Goal: Task Accomplishment & Management: Complete application form

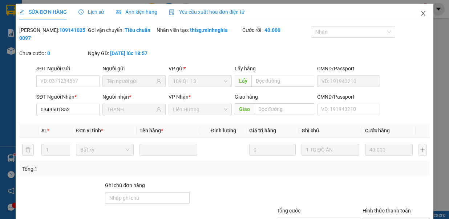
click at [421, 12] on icon "close" at bounding box center [423, 13] width 4 height 4
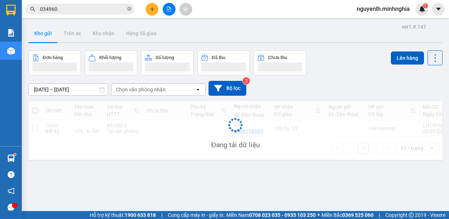
click at [416, 14] on div "nguyenlh.minhnghia 1" at bounding box center [389, 9] width 77 height 13
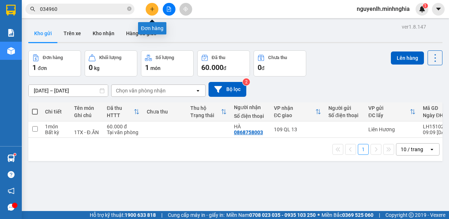
click at [154, 9] on icon "plus" at bounding box center [152, 9] width 5 height 5
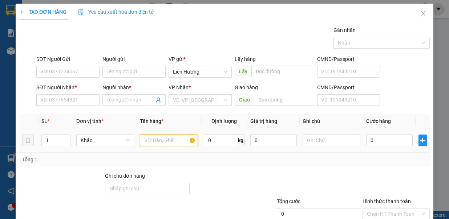
click at [171, 138] on input "text" at bounding box center [169, 141] width 58 height 12
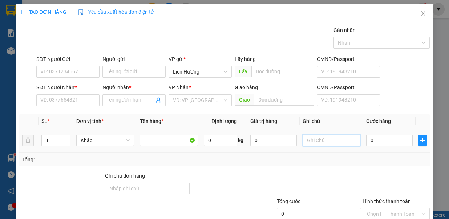
click at [316, 139] on input "text" at bounding box center [331, 141] width 58 height 12
type input "1 TH XỐP HS"
click at [373, 142] on input "0" at bounding box center [389, 141] width 46 height 12
type input "6"
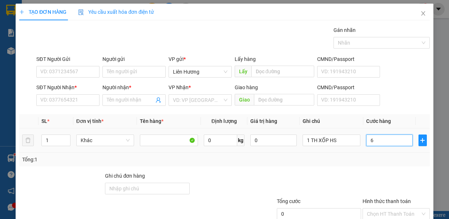
type input "6"
type input "60"
click at [91, 99] on input "SĐT Người Nhận *" at bounding box center [67, 100] width 63 height 12
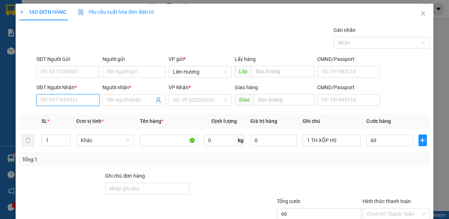
type input "60.000"
click at [90, 104] on input "SĐT Người Nhận *" at bounding box center [67, 100] width 63 height 12
click at [420, 13] on icon "close" at bounding box center [423, 14] width 6 height 6
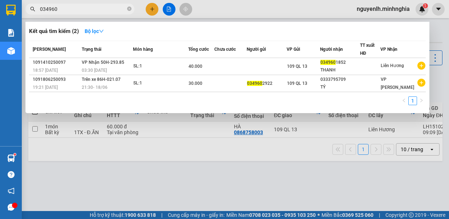
click at [72, 9] on input "034960" at bounding box center [83, 9] width 86 height 8
type input "0"
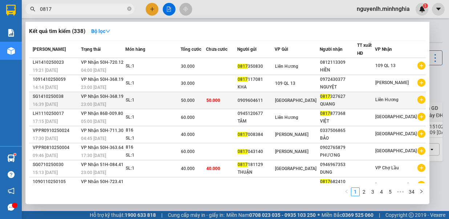
type input "0817"
click at [341, 101] on div "QUANG" at bounding box center [338, 105] width 37 height 8
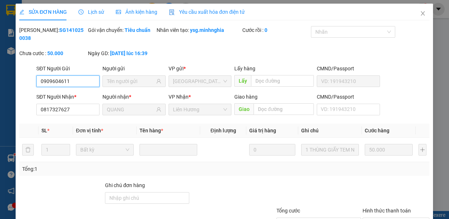
type input "0909604611"
type input "0817327627"
type input "QUANG"
type input "50.000"
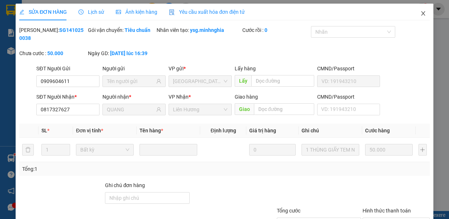
click at [420, 11] on span "close" at bounding box center [423, 14] width 6 height 6
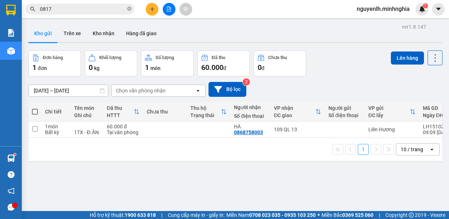
click at [99, 9] on input "0817" at bounding box center [83, 9] width 86 height 8
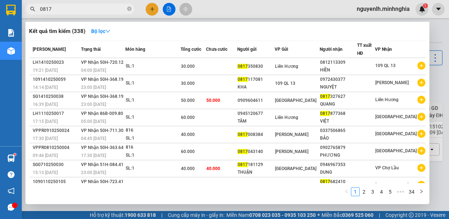
click at [152, 12] on div at bounding box center [224, 109] width 449 height 219
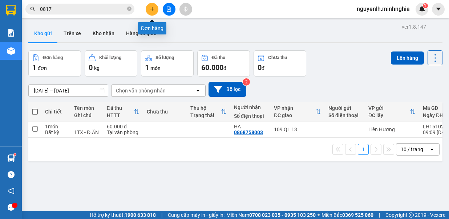
click at [152, 12] on button at bounding box center [152, 9] width 13 height 13
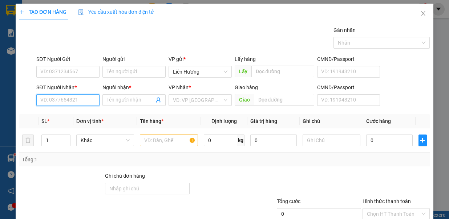
click at [77, 96] on input "SĐT Người Nhận *" at bounding box center [67, 100] width 63 height 12
click at [77, 118] on div "0342334956 - THIỆN" at bounding box center [66, 114] width 53 height 8
type input "0342334956"
type input "THIỆN"
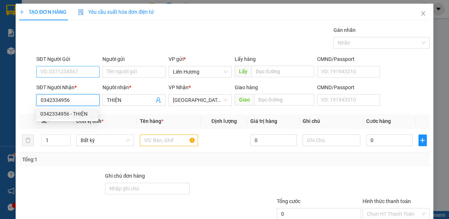
type input "0342334956"
click at [87, 69] on input "SĐT Người Gửi" at bounding box center [67, 72] width 63 height 12
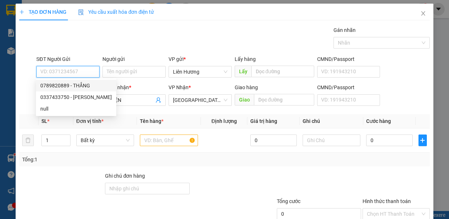
drag, startPoint x: 75, startPoint y: 87, endPoint x: 109, endPoint y: 85, distance: 34.5
click at [75, 87] on div "0789820889 - THẮNG" at bounding box center [76, 86] width 72 height 8
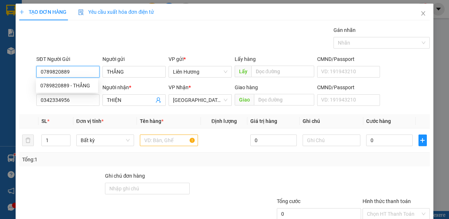
type input "0789820889"
type input "THẮNG"
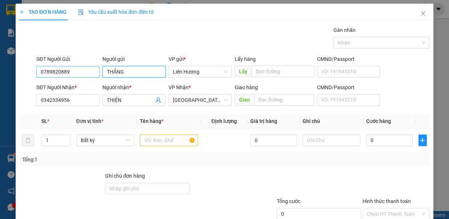
drag, startPoint x: 130, startPoint y: 72, endPoint x: 93, endPoint y: 74, distance: 37.5
click at [93, 74] on div "SĐT Người Gửi 0789820889 Người gửi THẮNG THẮNG VP gửi * Liên Hương Lấy hàng Lấy…" at bounding box center [233, 67] width 396 height 25
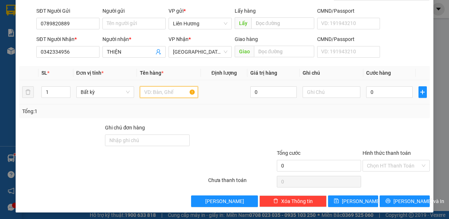
click at [171, 90] on input "text" at bounding box center [169, 92] width 58 height 12
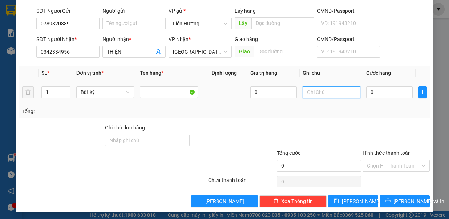
click at [311, 92] on input "text" at bounding box center [331, 92] width 58 height 12
type input "1 TH XỐP HS"
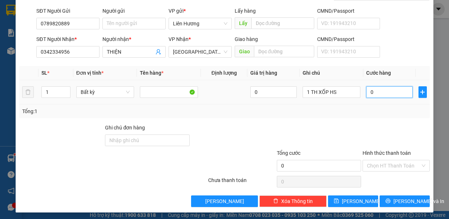
click at [377, 90] on input "0" at bounding box center [389, 92] width 46 height 12
type input "6"
type input "60"
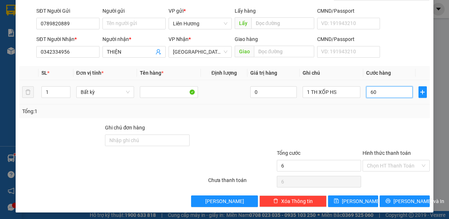
type input "60"
type input "60.000"
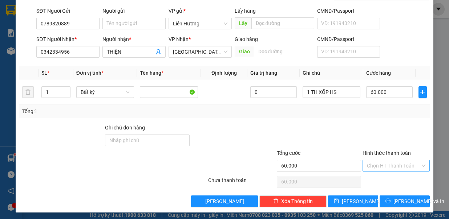
click at [385, 167] on input "Hình thức thanh toán" at bounding box center [393, 165] width 53 height 11
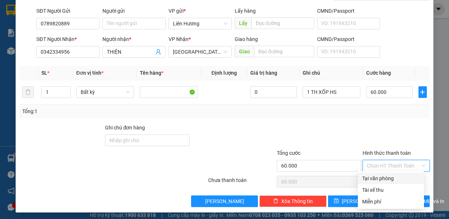
click at [379, 180] on div "Tại văn phòng" at bounding box center [390, 179] width 57 height 8
type input "0"
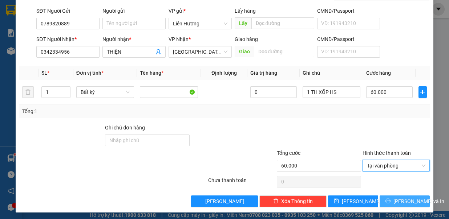
click at [393, 198] on span "[PERSON_NAME] và In" at bounding box center [418, 201] width 51 height 8
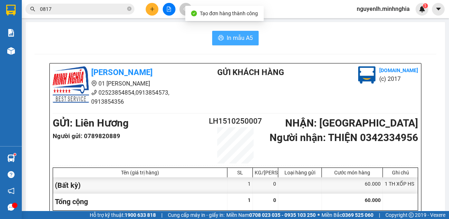
click at [239, 38] on span "In mẫu A5" at bounding box center [239, 37] width 26 height 9
click at [240, 39] on span "In mẫu A5" at bounding box center [239, 37] width 26 height 9
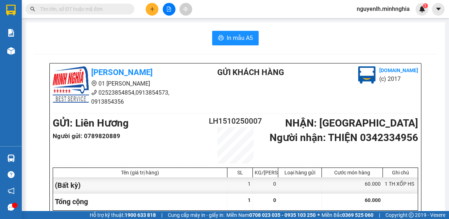
click at [166, 11] on icon "file-add" at bounding box center [168, 9] width 5 height 5
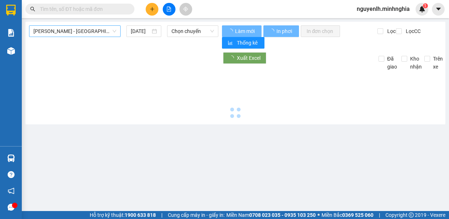
click at [95, 33] on span "[PERSON_NAME] - [GEOGRAPHIC_DATA]" at bounding box center [74, 31] width 83 height 11
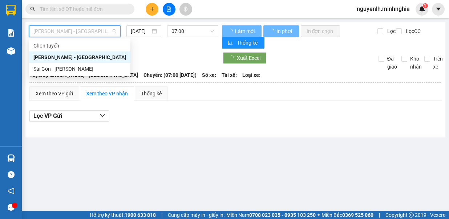
click at [71, 68] on div "Sài Gòn - [PERSON_NAME]" at bounding box center [79, 69] width 93 height 8
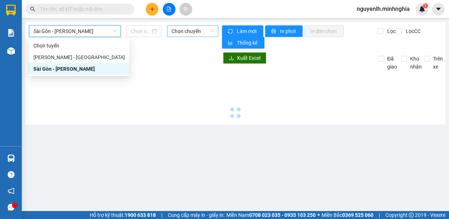
click at [196, 30] on span "Chọn chuyến" at bounding box center [192, 31] width 42 height 11
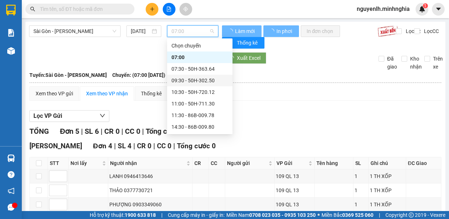
click at [202, 79] on div "09:30 - 50H-302.50" at bounding box center [199, 81] width 57 height 8
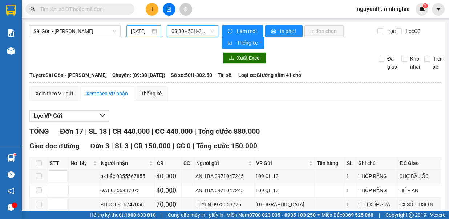
click at [134, 31] on input "[DATE]" at bounding box center [141, 31] width 20 height 8
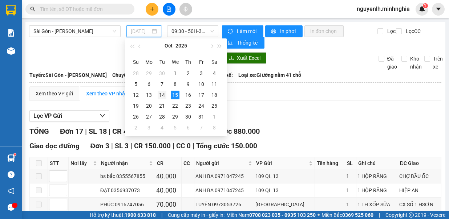
click at [161, 92] on div "14" at bounding box center [162, 95] width 9 height 9
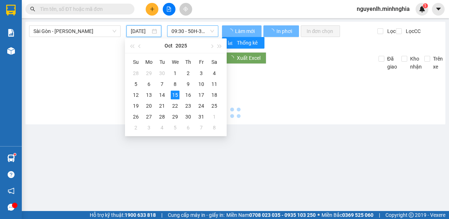
click at [193, 32] on span "09:30 - 50H-302.50" at bounding box center [192, 31] width 42 height 11
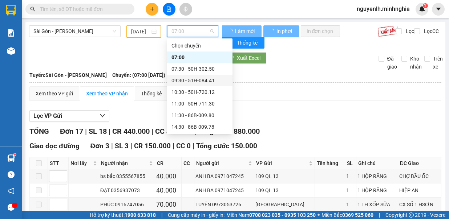
type input "14/10/2025"
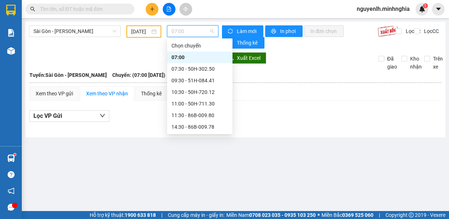
scroll to position [36, 0]
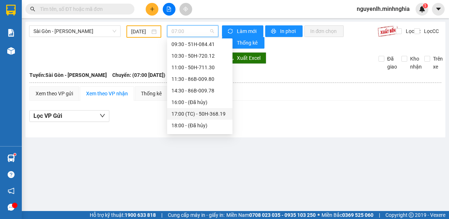
click at [196, 111] on div "17:00 (TC) - 50H-368.19" at bounding box center [199, 114] width 57 height 8
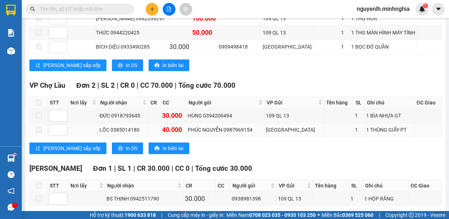
scroll to position [581, 0]
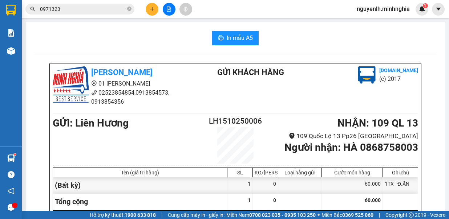
click at [168, 9] on icon "file-add" at bounding box center [168, 9] width 5 height 5
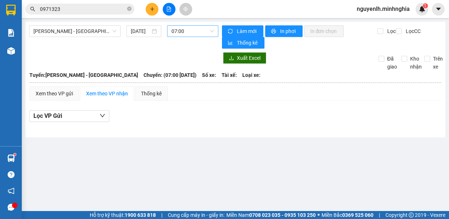
click at [180, 28] on span "07:00" at bounding box center [192, 31] width 42 height 11
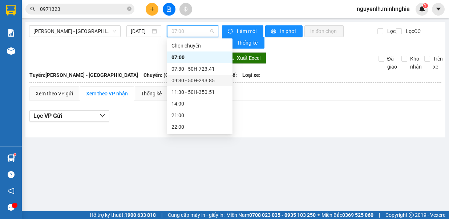
scroll to position [46, 0]
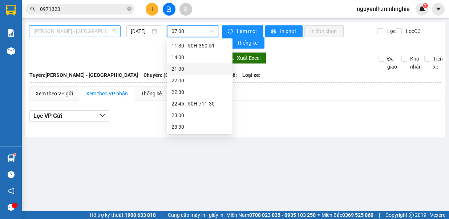
click at [75, 30] on span "[PERSON_NAME] - [GEOGRAPHIC_DATA]" at bounding box center [74, 31] width 83 height 11
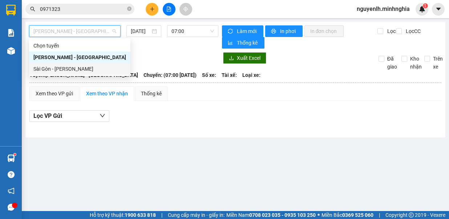
click at [81, 67] on div "Sài Gòn - [PERSON_NAME]" at bounding box center [79, 69] width 93 height 8
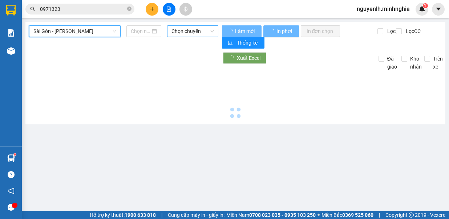
click at [179, 30] on span "Chọn chuyến" at bounding box center [192, 31] width 42 height 11
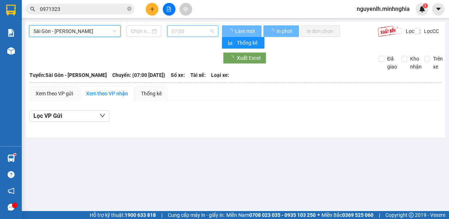
type input "[DATE]"
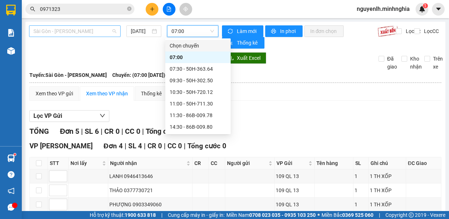
click at [82, 26] on span "Sài Gòn - [PERSON_NAME]" at bounding box center [74, 31] width 83 height 11
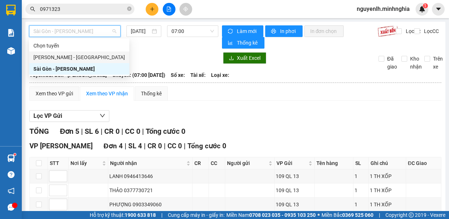
click at [94, 58] on div "[PERSON_NAME] - [GEOGRAPHIC_DATA]" at bounding box center [78, 57] width 91 height 8
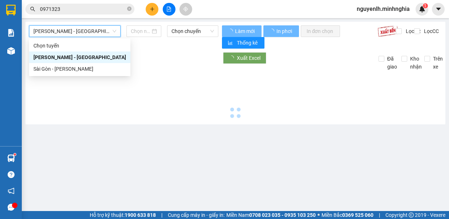
type input "[DATE]"
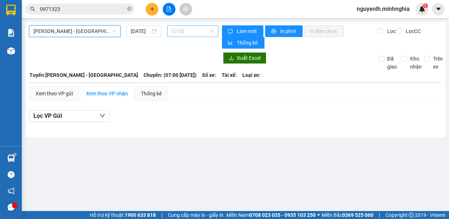
click at [184, 30] on span "07:00" at bounding box center [192, 31] width 42 height 11
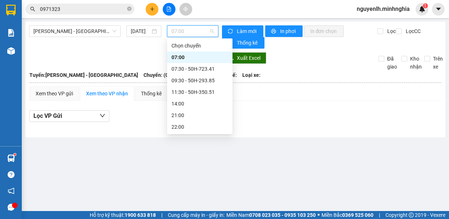
scroll to position [46, 0]
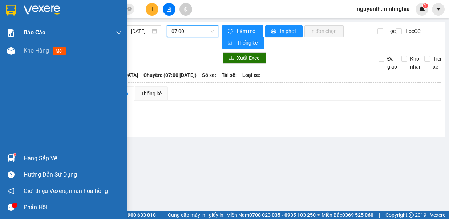
click at [19, 53] on div "Kho hàng mới" at bounding box center [63, 51] width 127 height 18
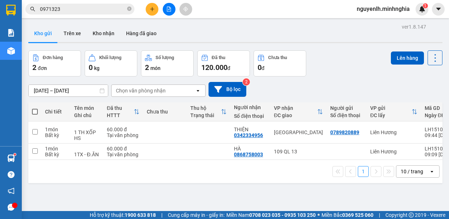
click at [173, 12] on button at bounding box center [169, 9] width 13 height 13
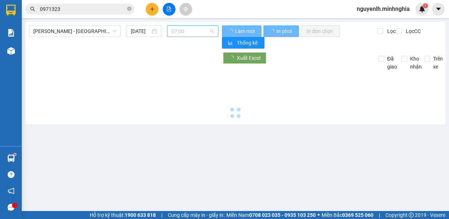
click at [193, 28] on span "07:00" at bounding box center [192, 31] width 42 height 11
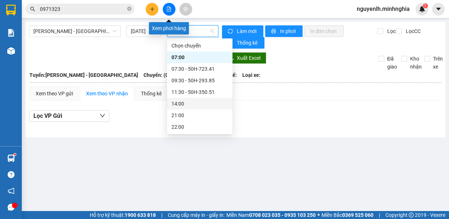
click at [152, 5] on button at bounding box center [152, 9] width 13 height 13
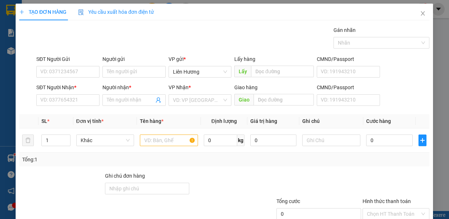
click at [166, 138] on div "TẠO ĐƠN HÀNG Yêu cầu xuất hóa đơn điện tử Transit Pickup Surcharge Ids Transit …" at bounding box center [224, 109] width 449 height 219
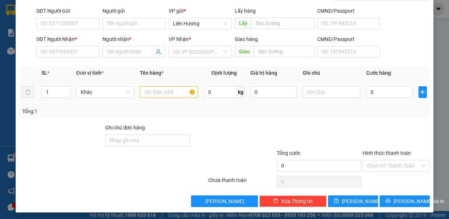
click at [166, 83] on td at bounding box center [169, 92] width 64 height 24
click at [165, 93] on input "text" at bounding box center [169, 92] width 58 height 12
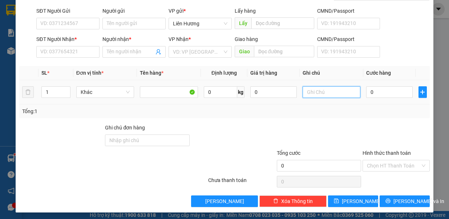
click at [313, 91] on input "text" at bounding box center [331, 92] width 58 height 12
type input "1TG - NHO"
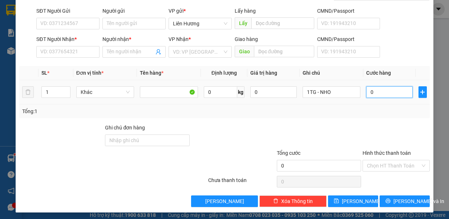
click at [381, 90] on input "0" at bounding box center [389, 92] width 46 height 12
type input "4"
type input "40"
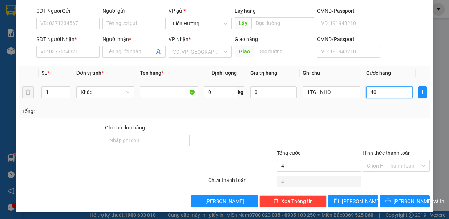
type input "40"
click at [185, 49] on input "search" at bounding box center [197, 51] width 49 height 11
type input "40.000"
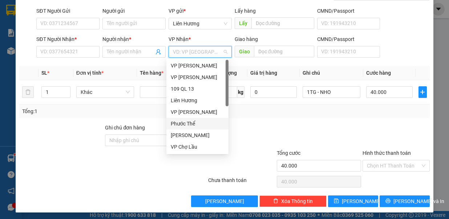
scroll to position [35, 0]
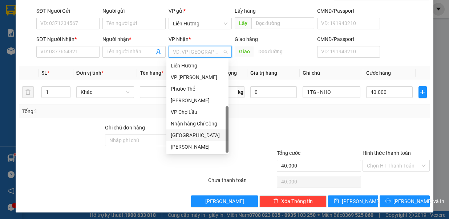
click at [199, 137] on div "[GEOGRAPHIC_DATA]" at bounding box center [197, 135] width 53 height 8
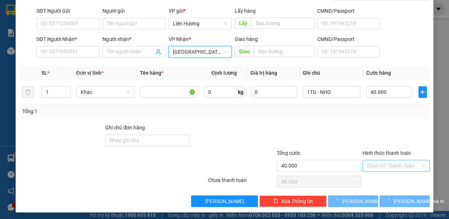
click at [400, 165] on input "Hình thức thanh toán" at bounding box center [393, 165] width 53 height 11
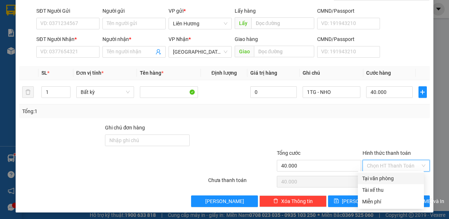
click at [389, 180] on div "Tại văn phòng" at bounding box center [390, 179] width 57 height 8
type input "0"
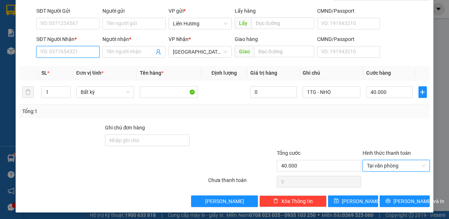
click at [62, 52] on input "SĐT Người Nhận *" at bounding box center [67, 52] width 63 height 12
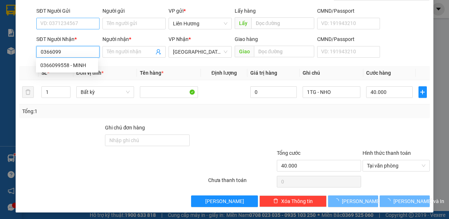
click at [72, 64] on div "0366099558 - MINH" at bounding box center [66, 65] width 53 height 8
type input "0366099558"
type input "MINH"
type input "0366099558"
click at [73, 24] on input "SĐT Người Gửi" at bounding box center [67, 24] width 63 height 12
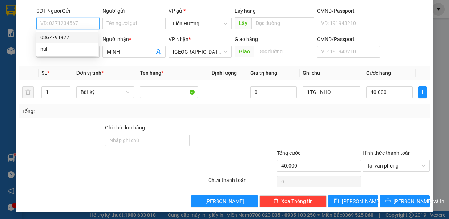
click at [72, 37] on div "0367791977" at bounding box center [66, 37] width 53 height 8
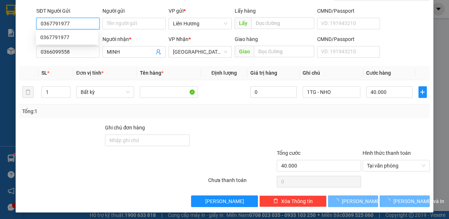
type input "0367791977"
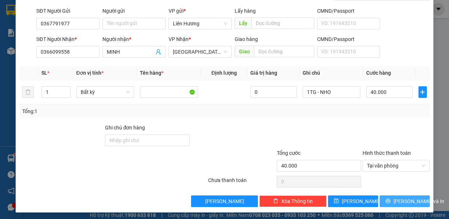
click at [394, 196] on button "[PERSON_NAME] và In" at bounding box center [404, 202] width 50 height 12
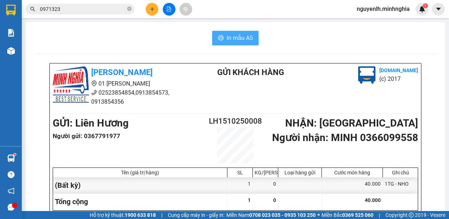
click at [238, 36] on span "In mẫu A5" at bounding box center [239, 37] width 26 height 9
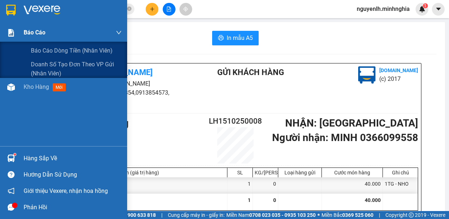
click at [26, 39] on div "Báo cáo" at bounding box center [73, 33] width 98 height 18
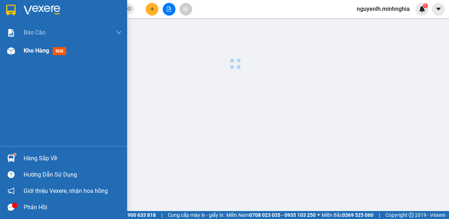
click at [27, 55] on div "Kho hàng mới" at bounding box center [46, 50] width 45 height 9
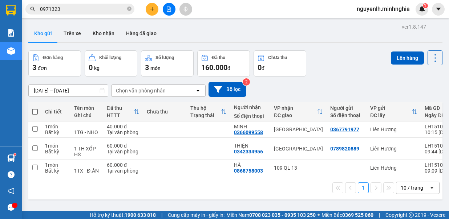
click at [152, 7] on button at bounding box center [152, 9] width 13 height 13
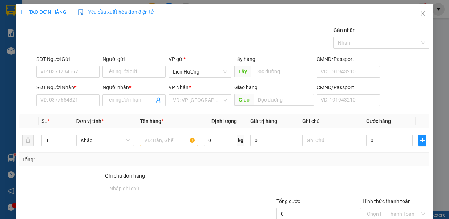
click at [159, 138] on div "TẠO ĐƠN HÀNG Yêu cầu xuất hóa đơn điện tử Transit Pickup Surcharge Ids Transit …" at bounding box center [224, 109] width 449 height 219
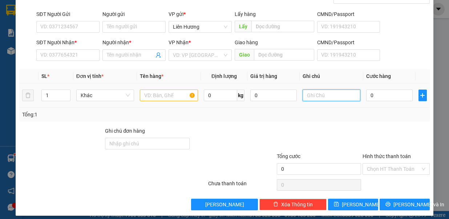
click at [311, 97] on input "text" at bounding box center [331, 96] width 58 height 12
type input "1TX -"
click at [174, 92] on input "text" at bounding box center [169, 96] width 58 height 12
click at [330, 97] on input "1TX -" at bounding box center [331, 96] width 58 height 12
type input "1TX - CÁ"
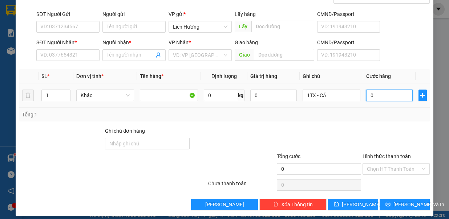
click at [388, 92] on input "0" at bounding box center [389, 96] width 46 height 12
type input "8"
type input "80"
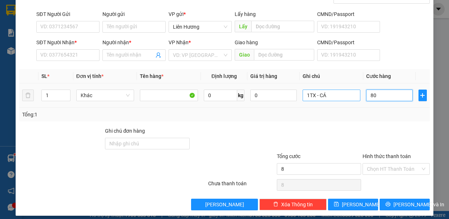
type input "80"
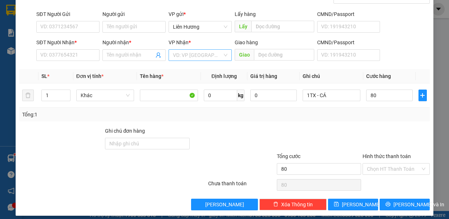
click at [202, 56] on input "search" at bounding box center [197, 55] width 49 height 11
type input "80.000"
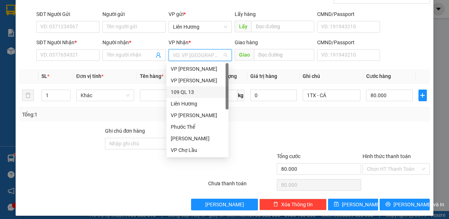
click at [208, 95] on div "109 QL 13" at bounding box center [197, 92] width 53 height 8
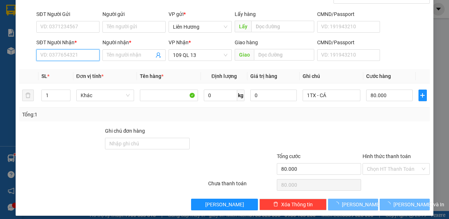
click at [73, 52] on input "SĐT Người Nhận *" at bounding box center [67, 55] width 63 height 12
type input "0818139994"
click at [81, 67] on div "0818139994 - HỒNG" at bounding box center [66, 69] width 53 height 8
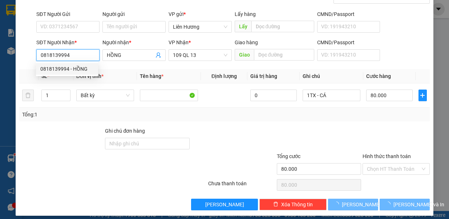
type input "HỒNG"
type input "0818139994"
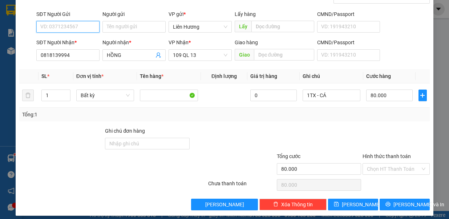
click at [70, 26] on input "SĐT Người Gửi" at bounding box center [67, 27] width 63 height 12
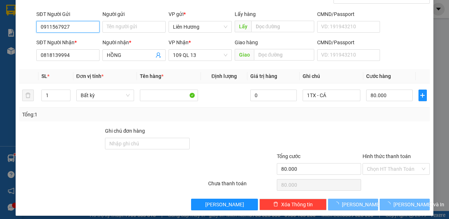
type input "0911567927"
click at [395, 164] on input "Hình thức thanh toán" at bounding box center [393, 169] width 53 height 11
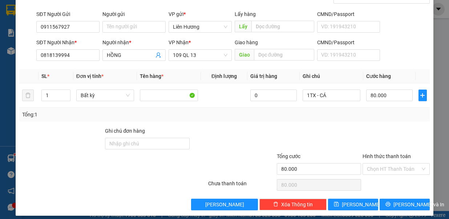
scroll to position [48, 0]
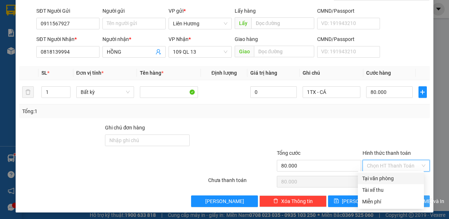
drag, startPoint x: 396, startPoint y: 175, endPoint x: 401, endPoint y: 196, distance: 21.9
click at [396, 175] on div "Tại văn phòng" at bounding box center [390, 179] width 57 height 8
type input "0"
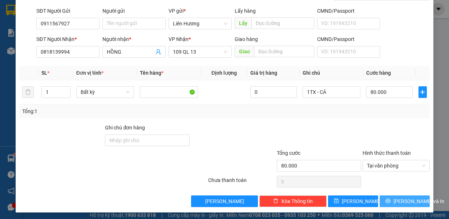
click at [400, 197] on span "[PERSON_NAME] và In" at bounding box center [418, 201] width 51 height 8
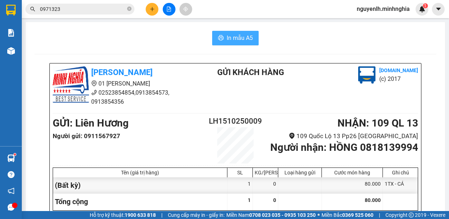
click at [236, 33] on button "In mẫu A5" at bounding box center [235, 38] width 46 height 15
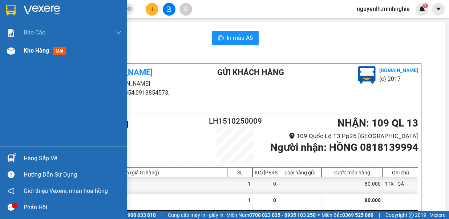
drag, startPoint x: 17, startPoint y: 54, endPoint x: 16, endPoint y: 59, distance: 4.6
click at [17, 57] on div "Kho hàng mới" at bounding box center [63, 51] width 127 height 18
click at [53, 47] on div "Kho hàng mới" at bounding box center [46, 50] width 45 height 9
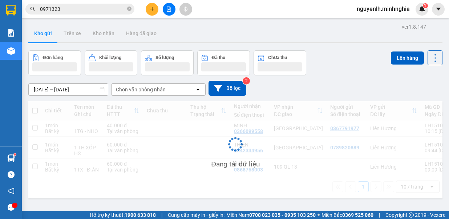
click at [32, 50] on button "Đơn hàng" at bounding box center [54, 62] width 53 height 25
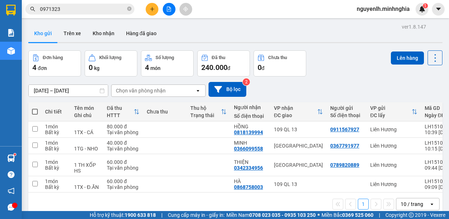
click at [34, 110] on span at bounding box center [35, 112] width 6 height 6
click at [35, 108] on input "checkbox" at bounding box center [35, 108] width 0 height 0
checkbox input "true"
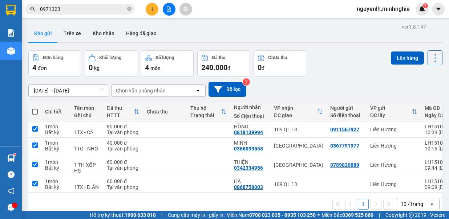
checkbox input "true"
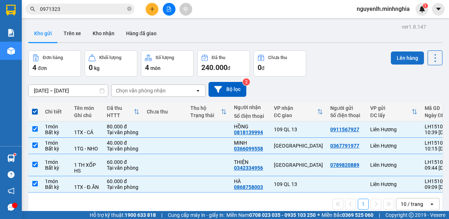
click at [404, 61] on button "Lên hàng" at bounding box center [407, 58] width 33 height 13
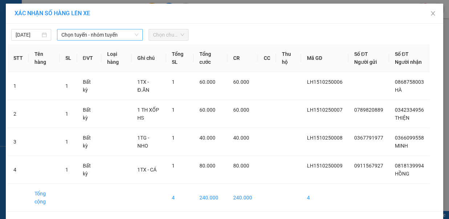
click at [69, 29] on span "Chọn tuyến - nhóm tuyến" at bounding box center [99, 34] width 77 height 11
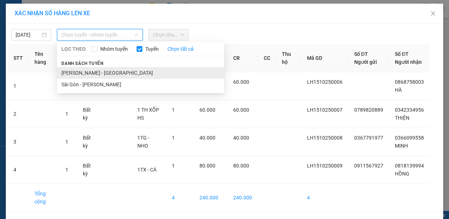
click at [101, 68] on li "[PERSON_NAME] - [GEOGRAPHIC_DATA]" at bounding box center [140, 73] width 167 height 12
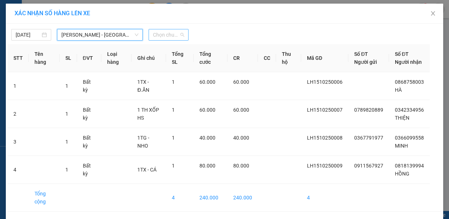
click at [163, 30] on span "Chọn chuyến" at bounding box center [168, 34] width 31 height 11
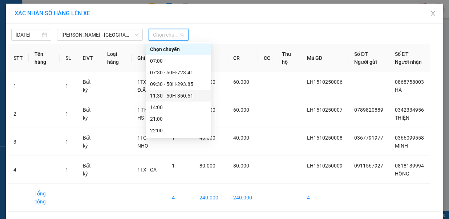
click at [201, 98] on div "11:30 - 50H-350.51" at bounding box center [178, 96] width 65 height 12
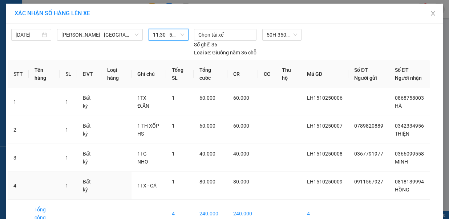
scroll to position [28, 0]
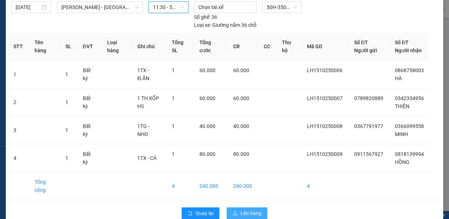
click at [253, 209] on span "Lên hàng" at bounding box center [250, 213] width 21 height 8
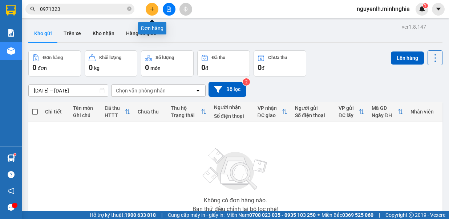
click at [151, 8] on icon "plus" at bounding box center [152, 9] width 5 height 5
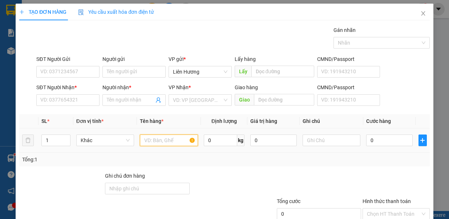
click at [162, 141] on input "text" at bounding box center [169, 141] width 58 height 12
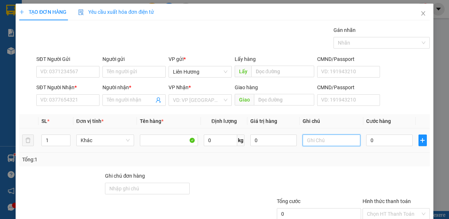
click at [304, 139] on input "text" at bounding box center [331, 141] width 58 height 12
type input "1TX - HS"
click at [384, 144] on input "0" at bounding box center [389, 141] width 46 height 12
type input "5"
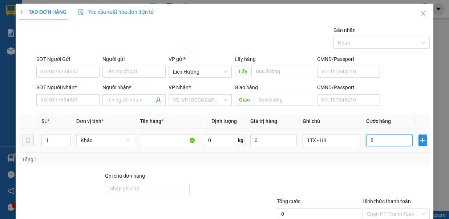
type input "5"
type input "50"
click at [76, 107] on div "SĐT Người Nhận * VD: 0377654321" at bounding box center [67, 95] width 63 height 25
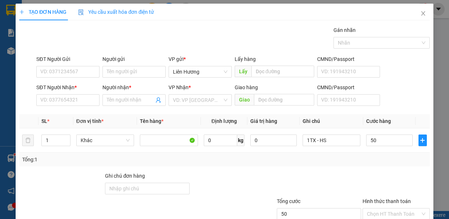
type input "50.000"
click at [74, 101] on input "SĐT Người Nhận *" at bounding box center [67, 100] width 63 height 12
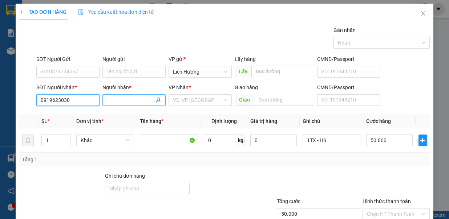
type input "0919623030"
click at [113, 102] on input "Người nhận *" at bounding box center [130, 100] width 47 height 8
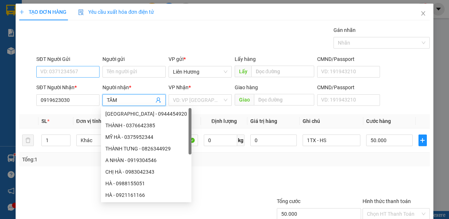
type input "TÂM"
drag, startPoint x: 81, startPoint y: 71, endPoint x: 74, endPoint y: 72, distance: 7.3
click at [81, 70] on input "SĐT Người Gửi" at bounding box center [67, 72] width 63 height 12
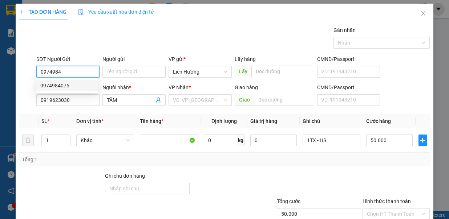
click at [73, 87] on div "0974984075" at bounding box center [66, 86] width 53 height 8
type input "0974984075"
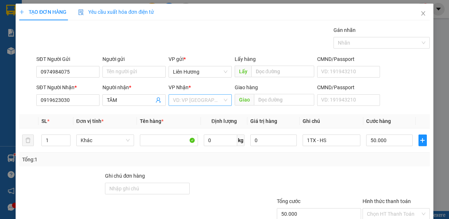
click at [181, 98] on input "search" at bounding box center [197, 100] width 49 height 11
click at [198, 101] on input "search" at bounding box center [197, 100] width 49 height 11
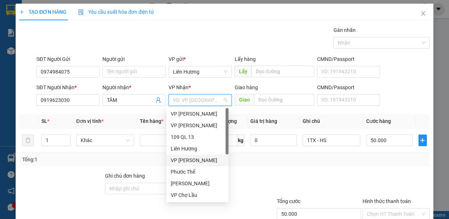
scroll to position [35, 0]
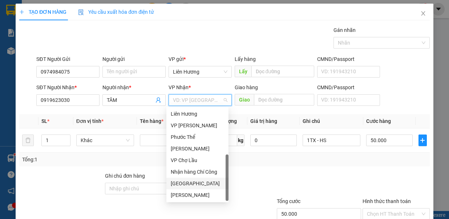
click at [191, 182] on div "[GEOGRAPHIC_DATA]" at bounding box center [197, 184] width 53 height 8
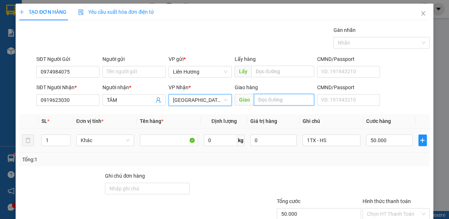
click at [269, 94] on input "text" at bounding box center [284, 100] width 60 height 12
type input "U"
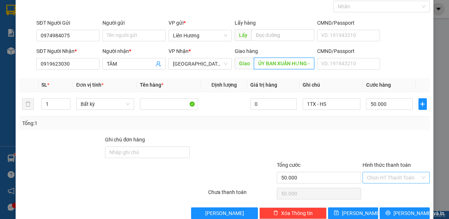
type input "ỦY BAN XUÂN HƯNG - [GEOGRAPHIC_DATA]"
click at [395, 176] on input "Hình thức thanh toán" at bounding box center [393, 177] width 53 height 11
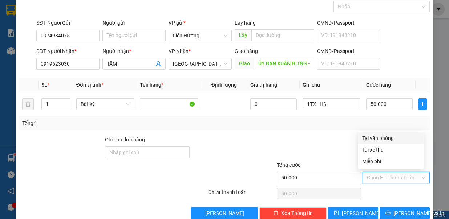
click at [386, 139] on div "Tại văn phòng" at bounding box center [390, 138] width 57 height 8
type input "0"
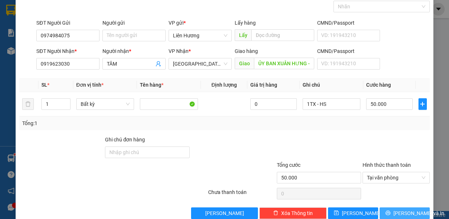
drag, startPoint x: 396, startPoint y: 215, endPoint x: 395, endPoint y: 201, distance: 13.4
click at [397, 211] on span "[PERSON_NAME] và In" at bounding box center [418, 213] width 51 height 8
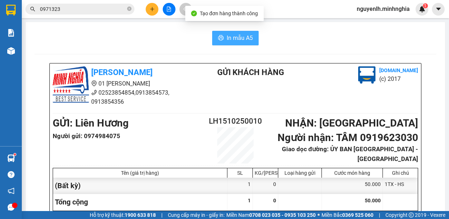
click at [222, 37] on button "In mẫu A5" at bounding box center [235, 38] width 46 height 15
click at [151, 9] on icon "plus" at bounding box center [152, 9] width 4 height 0
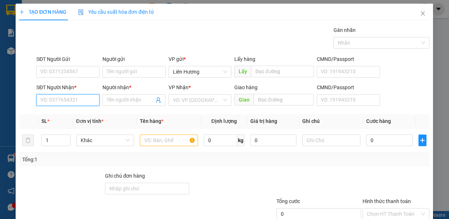
click at [73, 98] on input "SĐT Người Nhận *" at bounding box center [67, 100] width 63 height 12
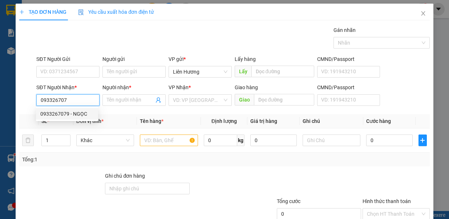
click at [81, 111] on div "0933267079 - NGỌC" at bounding box center [66, 114] width 53 height 8
type input "0933267079"
type input "NGỌC"
type input "BĐ TRẢNG BOM"
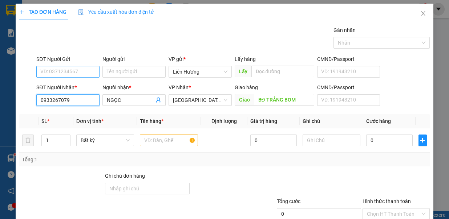
type input "0933267079"
click at [54, 66] on input "SĐT Người Gửi" at bounding box center [67, 72] width 63 height 12
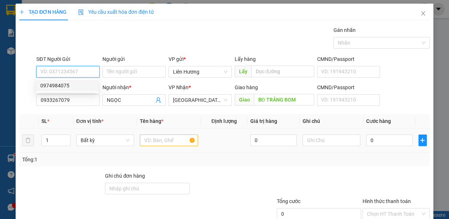
drag, startPoint x: 65, startPoint y: 84, endPoint x: 157, endPoint y: 136, distance: 105.8
click at [68, 84] on div "0974984075" at bounding box center [66, 86] width 53 height 8
type input "0974984075"
click at [152, 135] on input "text" at bounding box center [169, 141] width 58 height 12
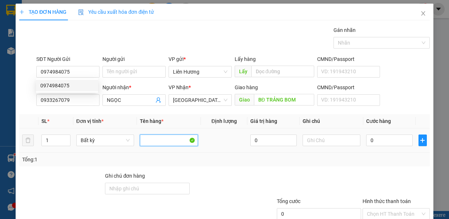
click at [160, 139] on input "text" at bounding box center [169, 141] width 58 height 12
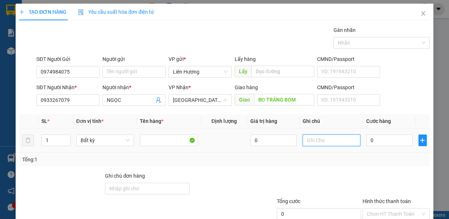
click at [316, 138] on input "text" at bounding box center [331, 141] width 58 height 12
type input "1TX - HS"
click at [368, 141] on input "0" at bounding box center [389, 141] width 46 height 12
type input "5"
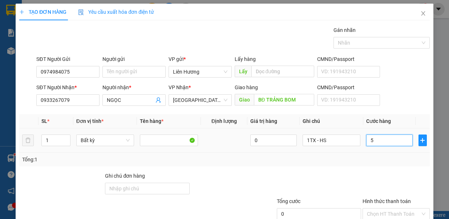
type input "5"
type input "50"
type input "50.000"
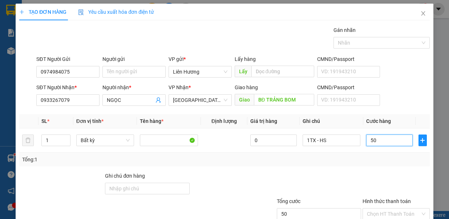
type input "50.000"
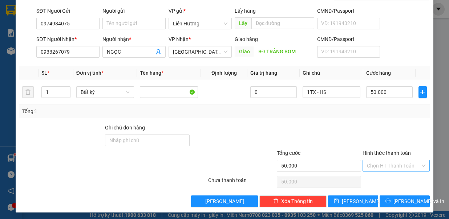
click at [385, 162] on input "Hình thức thanh toán" at bounding box center [393, 165] width 53 height 11
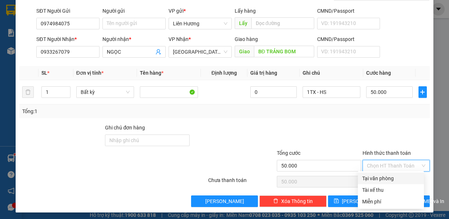
click at [389, 177] on div "Tại văn phòng" at bounding box center [390, 179] width 57 height 8
type input "0"
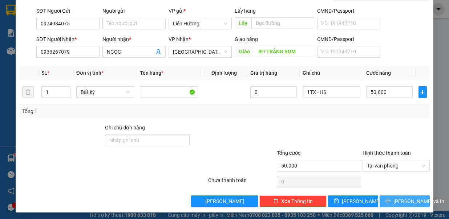
click at [398, 197] on span "[PERSON_NAME] và In" at bounding box center [418, 201] width 51 height 8
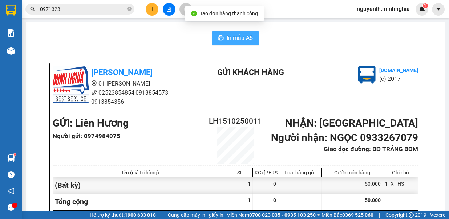
click at [246, 37] on span "In mẫu A5" at bounding box center [239, 37] width 26 height 9
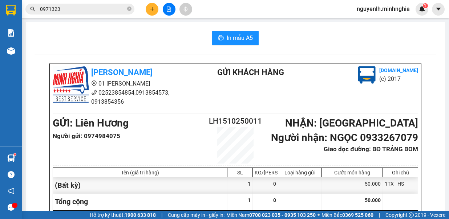
click at [150, 10] on icon "plus" at bounding box center [152, 9] width 5 height 5
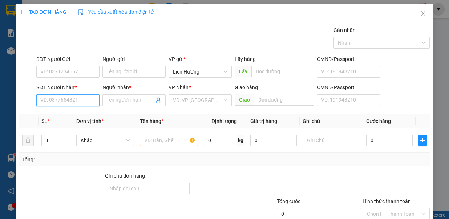
click at [71, 102] on input "SĐT Người Nhận *" at bounding box center [67, 100] width 63 height 12
type input "0907939338"
click at [81, 113] on div "0907939338 - TIẾN" at bounding box center [66, 114] width 53 height 8
type input "TIẾN"
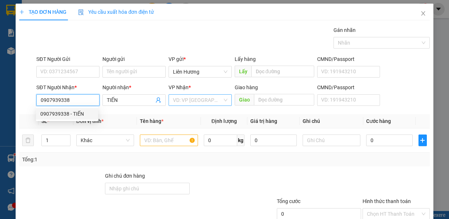
type input "0907939338"
click at [197, 99] on input "search" at bounding box center [197, 100] width 49 height 11
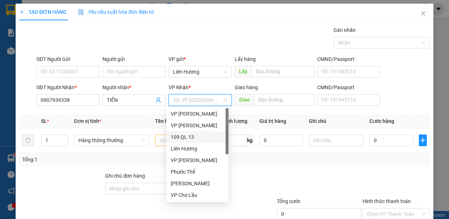
click at [185, 136] on div "109 QL 13" at bounding box center [197, 137] width 53 height 8
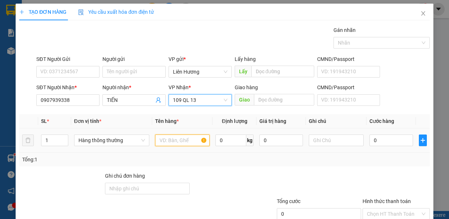
click at [157, 137] on input "text" at bounding box center [182, 141] width 54 height 12
click at [319, 140] on input "text" at bounding box center [336, 141] width 54 height 12
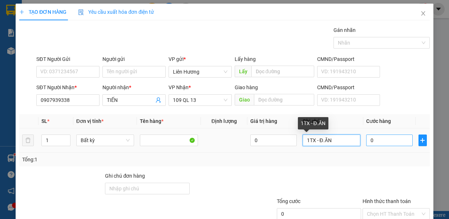
type input "1TX - Đ.ĂN"
click at [370, 139] on input "0" at bounding box center [389, 141] width 46 height 12
type input "3"
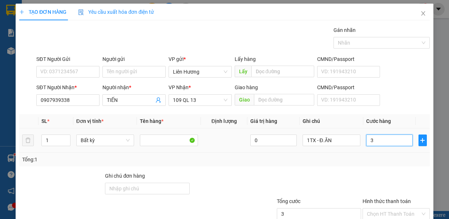
type input "30"
click at [81, 70] on input "SĐT Người Gửi" at bounding box center [67, 72] width 63 height 12
type input "30.000"
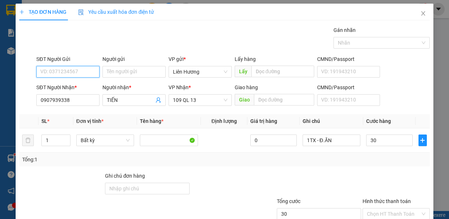
type input "30.000"
type input "0949233699"
click at [391, 209] on input "Hình thức thanh toán" at bounding box center [393, 214] width 53 height 11
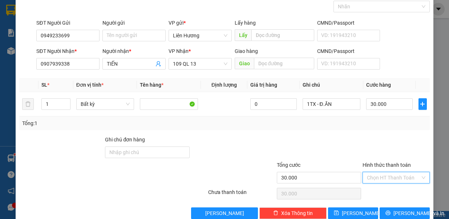
click at [388, 187] on div "Chọn HT Thanh Toán" at bounding box center [396, 194] width 69 height 15
click at [390, 178] on input "Hình thức thanh toán" at bounding box center [393, 177] width 53 height 11
click at [388, 139] on div "Tại văn phòng" at bounding box center [390, 138] width 57 height 8
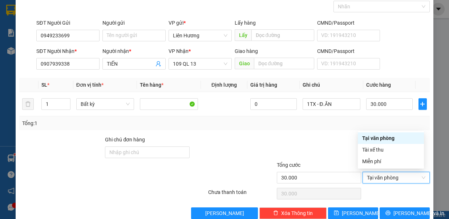
type input "0"
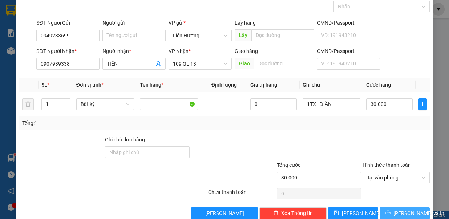
click at [399, 212] on span "[PERSON_NAME] và In" at bounding box center [418, 213] width 51 height 8
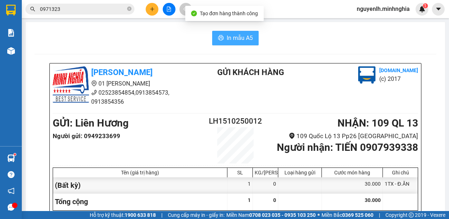
click at [245, 38] on span "In mẫu A5" at bounding box center [239, 37] width 26 height 9
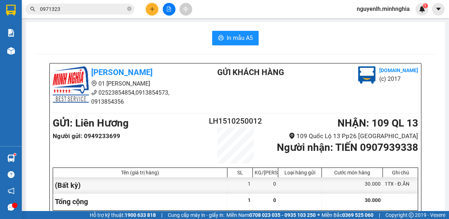
click at [154, 9] on icon "plus" at bounding box center [152, 9] width 5 height 5
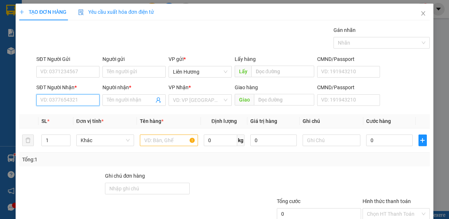
click at [67, 101] on input "SĐT Người Nhận *" at bounding box center [67, 100] width 63 height 12
click at [77, 113] on div "0899124538 - HÙNG" at bounding box center [66, 114] width 53 height 8
type input "0899124538"
type input "HÙNG"
type input "CV 30.4 / C11"
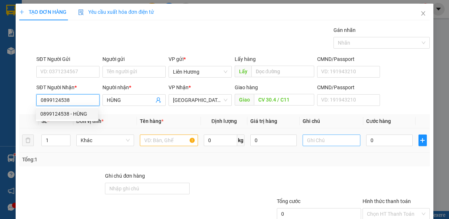
type input "0899124538"
click at [149, 137] on input "text" at bounding box center [169, 141] width 58 height 12
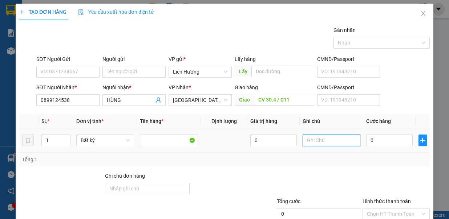
click at [303, 137] on input "text" at bounding box center [331, 141] width 58 height 12
type input "1H RĂNG"
click at [374, 138] on input "0" at bounding box center [389, 141] width 46 height 12
type input "4"
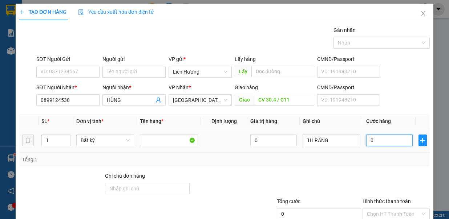
type input "4"
type input "40"
click at [70, 67] on input "SĐT Người Gửi" at bounding box center [67, 72] width 63 height 12
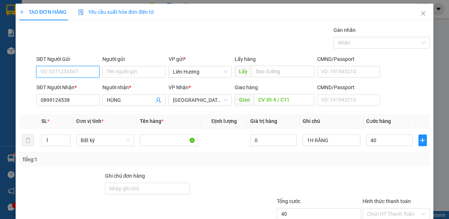
type input "40.000"
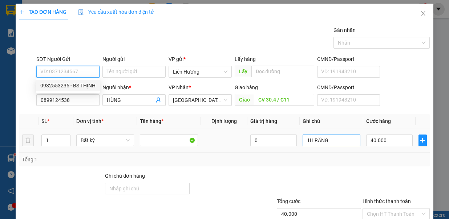
drag, startPoint x: 77, startPoint y: 84, endPoint x: 342, endPoint y: 140, distance: 270.5
click at [77, 84] on div "0932553235 - BS THỊNH" at bounding box center [67, 86] width 55 height 8
type input "0932553235"
type input "BS THỊNH"
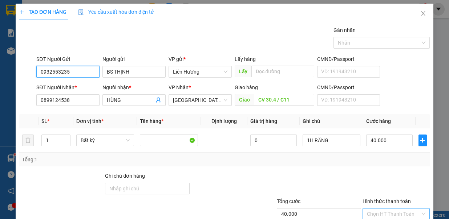
scroll to position [48, 0]
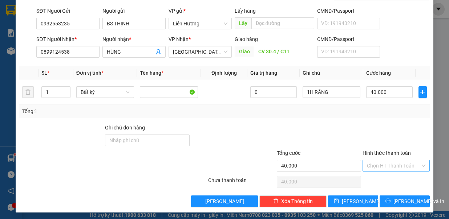
click at [393, 166] on input "Hình thức thanh toán" at bounding box center [393, 165] width 53 height 11
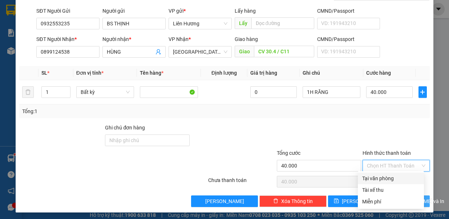
drag, startPoint x: 392, startPoint y: 175, endPoint x: 395, endPoint y: 195, distance: 19.8
click at [392, 176] on div "Tại văn phòng" at bounding box center [390, 179] width 57 height 8
type input "0"
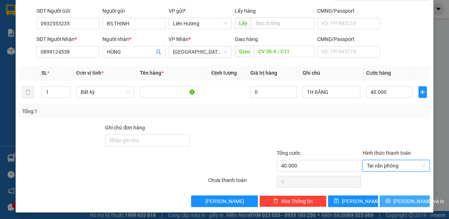
click at [396, 198] on span "[PERSON_NAME] và In" at bounding box center [418, 201] width 51 height 8
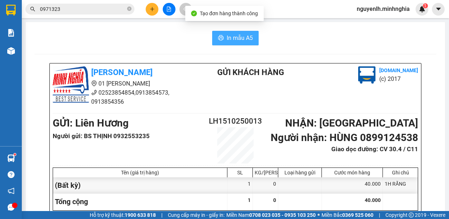
drag, startPoint x: 231, startPoint y: 37, endPoint x: 241, endPoint y: 33, distance: 10.1
click at [232, 37] on span "In mẫu A5" at bounding box center [239, 37] width 26 height 9
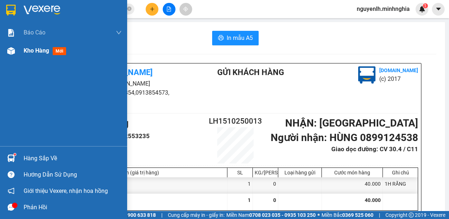
click at [34, 44] on div "Kho hàng mới" at bounding box center [73, 51] width 98 height 18
click at [34, 57] on div "Kho hàng mới" at bounding box center [73, 51] width 98 height 18
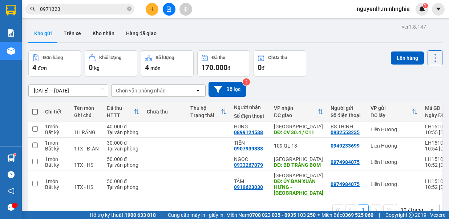
click at [36, 113] on span at bounding box center [35, 112] width 6 height 6
click at [35, 108] on input "checkbox" at bounding box center [35, 108] width 0 height 0
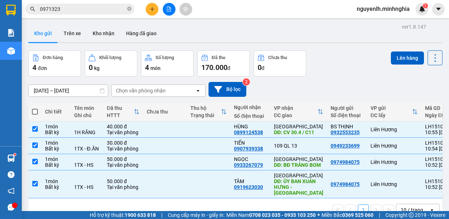
checkbox input "true"
click at [409, 57] on button "Lên hàng" at bounding box center [407, 58] width 33 height 13
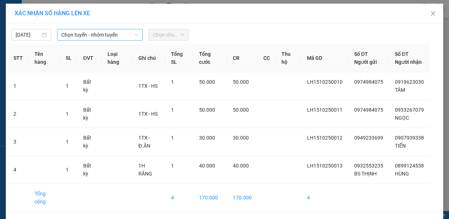
click at [101, 34] on span "Chọn tuyến - nhóm tuyến" at bounding box center [99, 34] width 77 height 11
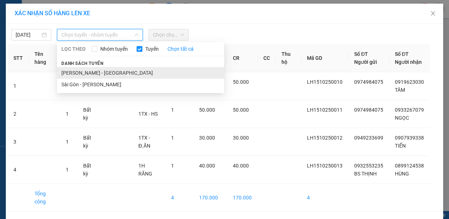
click at [106, 67] on li "[PERSON_NAME] - [GEOGRAPHIC_DATA]" at bounding box center [140, 73] width 167 height 12
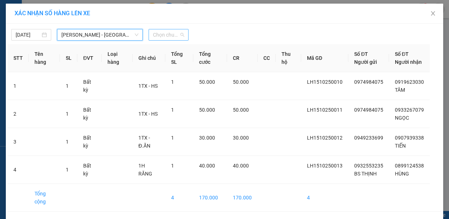
click at [154, 32] on span "Chọn chuyến" at bounding box center [168, 34] width 31 height 11
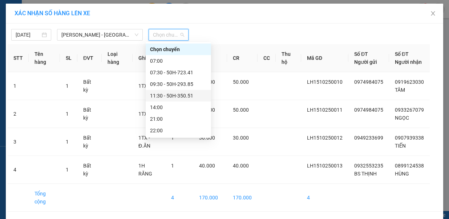
click at [168, 94] on div "11:30 - 50H-350.51" at bounding box center [178, 96] width 57 height 8
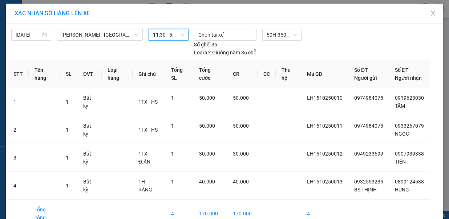
scroll to position [28, 0]
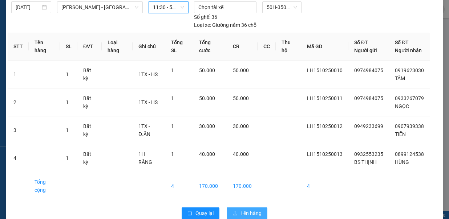
click at [228, 208] on button "Lên hàng" at bounding box center [246, 214] width 41 height 12
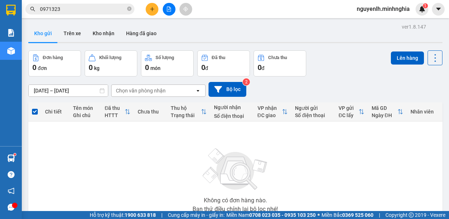
click at [164, 8] on button at bounding box center [169, 9] width 13 height 13
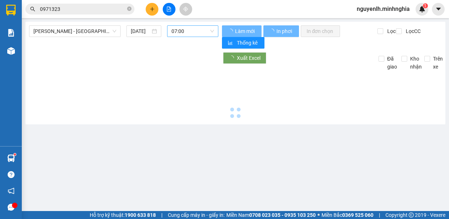
click at [192, 30] on span "07:00" at bounding box center [192, 31] width 42 height 11
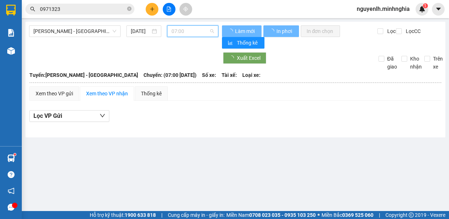
click at [200, 93] on div "11:30 - 50H-350.51" at bounding box center [199, 92] width 57 height 8
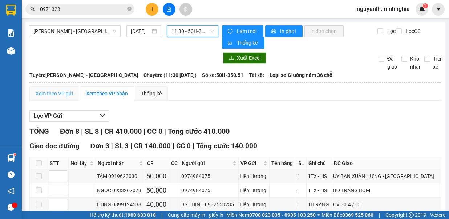
click at [56, 87] on div "Xem theo VP gửi" at bounding box center [54, 93] width 50 height 15
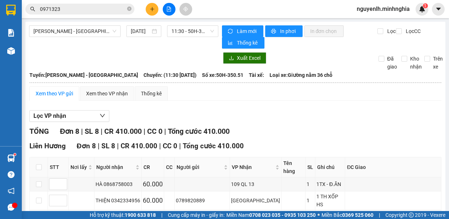
scroll to position [103, 0]
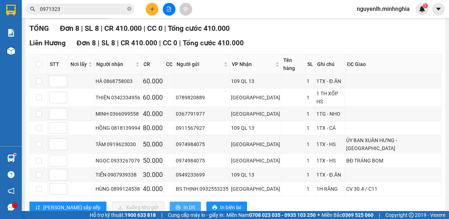
click at [183, 204] on span "In DS" at bounding box center [189, 208] width 12 height 8
